Goal: Navigation & Orientation: Find specific page/section

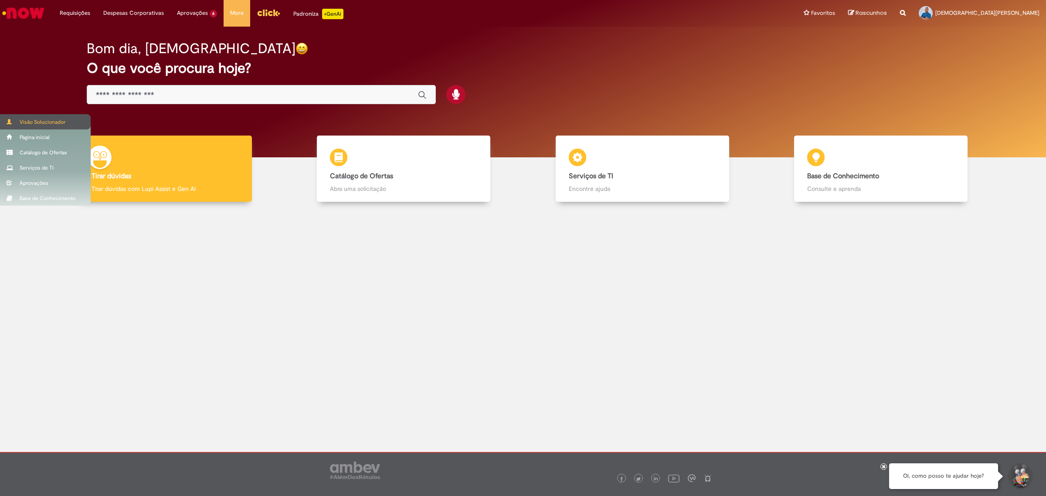
click at [20, 121] on div "Visão Solucionador" at bounding box center [45, 121] width 91 height 15
